Goal: Task Accomplishment & Management: Use online tool/utility

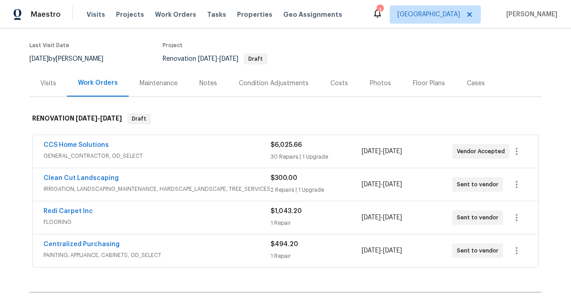
scroll to position [66, 0]
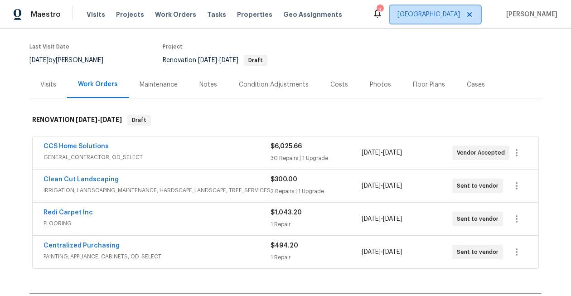
click at [453, 16] on span "[GEOGRAPHIC_DATA]" at bounding box center [428, 14] width 63 height 9
click at [389, 20] on div "Maestro Visits Projects Work Orders Tasks Properties Geo Assignments 3 Houston …" at bounding box center [285, 14] width 571 height 29
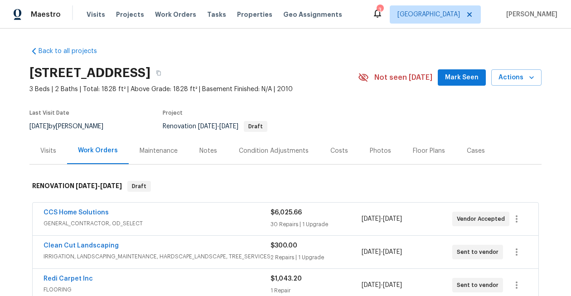
click at [383, 16] on icon at bounding box center [377, 13] width 11 height 11
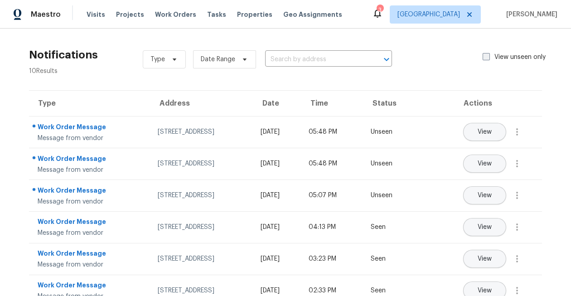
click at [487, 57] on span at bounding box center [486, 56] width 7 height 7
click at [487, 57] on input "View unseen only" at bounding box center [486, 56] width 6 height 6
checkbox input "true"
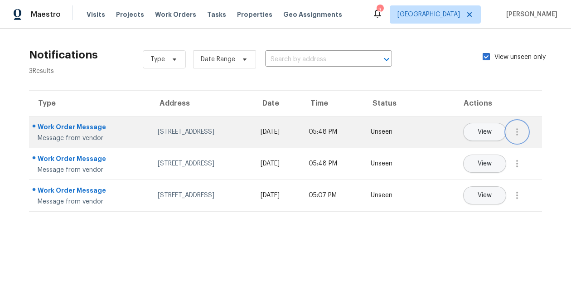
click at [518, 137] on button "button" at bounding box center [517, 132] width 22 height 22
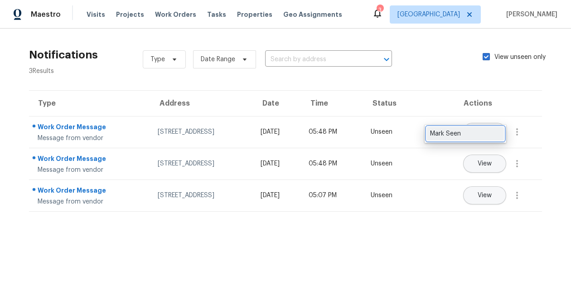
click at [494, 133] on div "Mark Seen" at bounding box center [465, 133] width 71 height 9
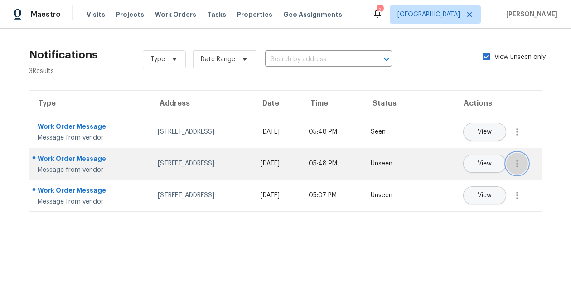
click at [517, 159] on icon "button" at bounding box center [517, 163] width 11 height 11
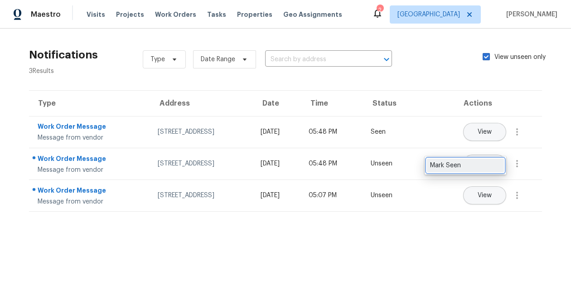
click at [494, 164] on div "Mark Seen" at bounding box center [465, 165] width 71 height 9
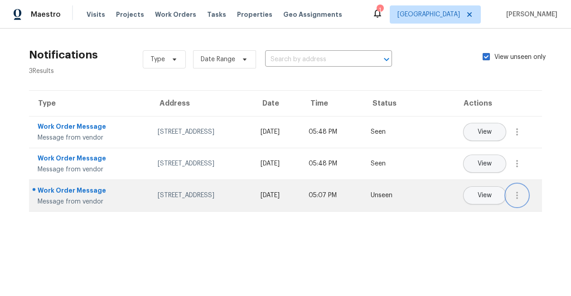
click at [515, 194] on icon "button" at bounding box center [517, 195] width 11 height 11
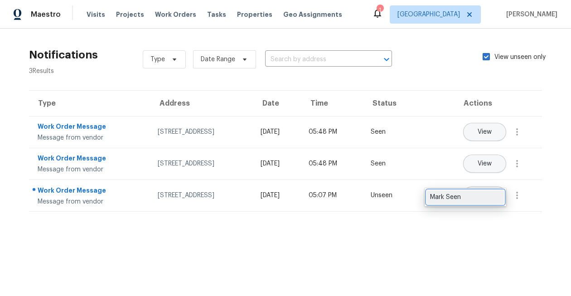
click at [481, 200] on div "Mark Seen" at bounding box center [465, 197] width 71 height 9
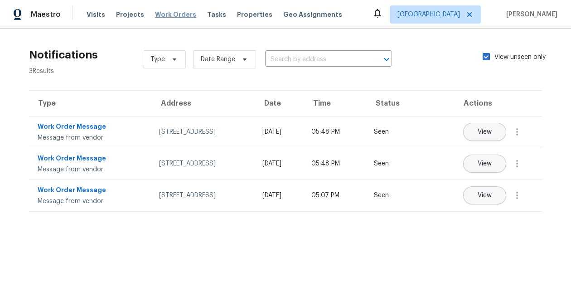
click at [168, 15] on span "Work Orders" at bounding box center [175, 14] width 41 height 9
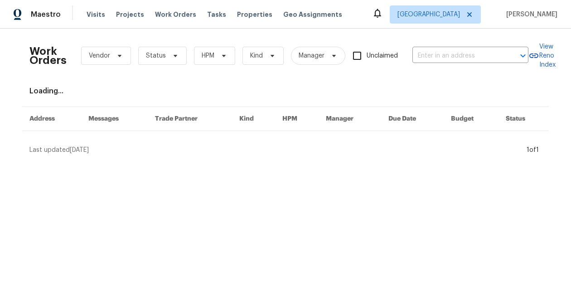
click at [207, 19] on div "Tasks" at bounding box center [216, 15] width 19 height 10
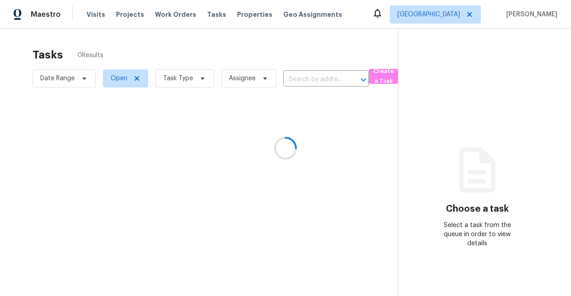
click at [209, 11] on div at bounding box center [285, 148] width 571 height 296
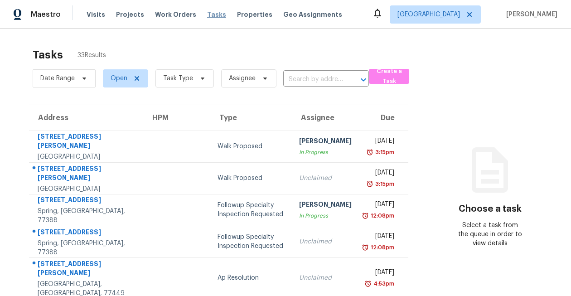
click at [208, 13] on span "Tasks" at bounding box center [216, 14] width 19 height 6
click at [183, 76] on span "Task Type" at bounding box center [178, 78] width 30 height 9
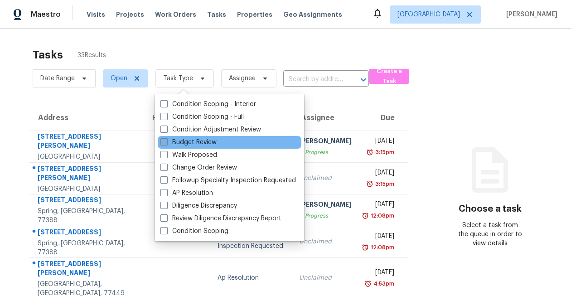
click at [193, 143] on label "Budget Review" at bounding box center [188, 142] width 56 height 9
click at [166, 143] on input "Budget Review" at bounding box center [163, 141] width 6 height 6
checkbox input "true"
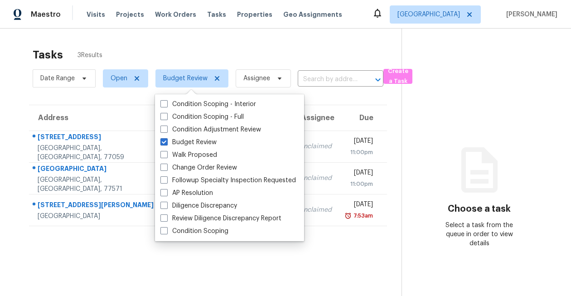
click at [220, 48] on div "Tasks 3 Results" at bounding box center [217, 55] width 369 height 24
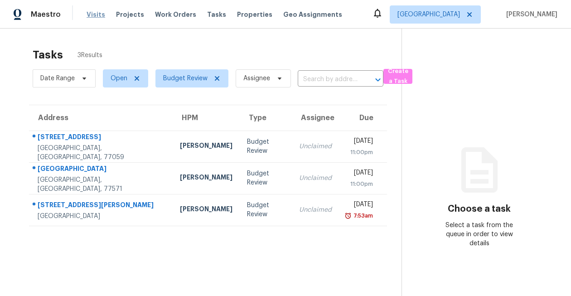
click at [98, 13] on span "Visits" at bounding box center [96, 14] width 19 height 9
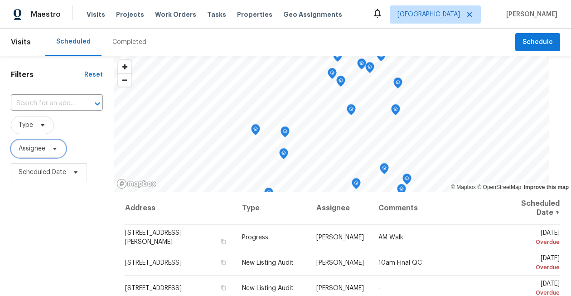
click at [32, 151] on span "Assignee" at bounding box center [32, 148] width 27 height 9
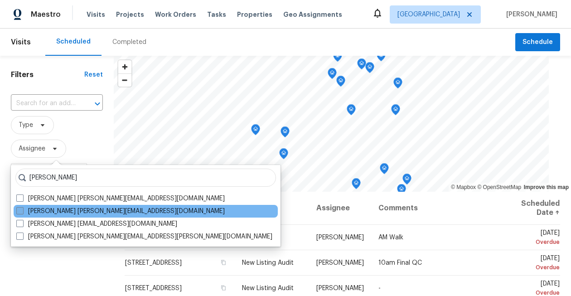
type input "maria za"
click at [23, 212] on span at bounding box center [19, 210] width 7 height 7
click at [22, 212] on input "Maria Zakharnitskaia maria.zakharnitskaia@opendoor.com" at bounding box center [19, 210] width 6 height 6
checkbox input "true"
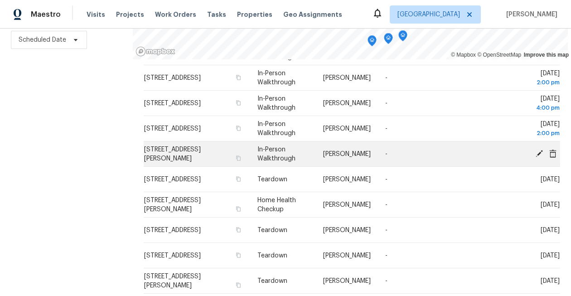
scroll to position [108, 0]
